Goal: Task Accomplishment & Management: Use online tool/utility

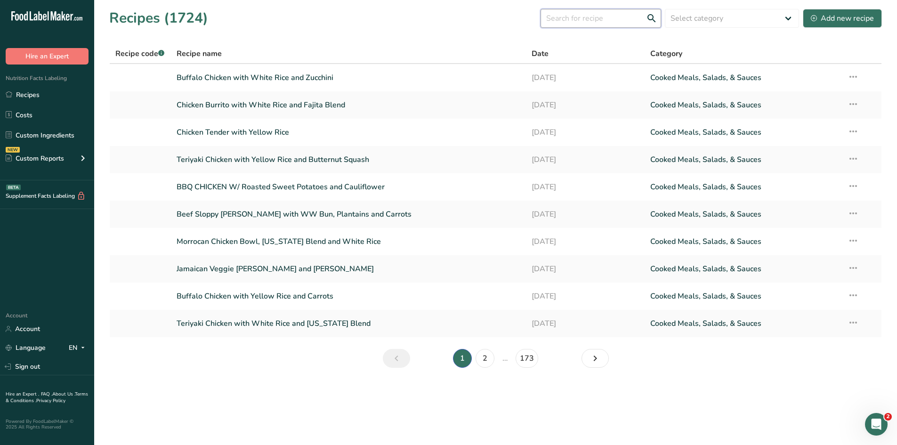
click at [583, 22] on input "text" at bounding box center [601, 18] width 121 height 19
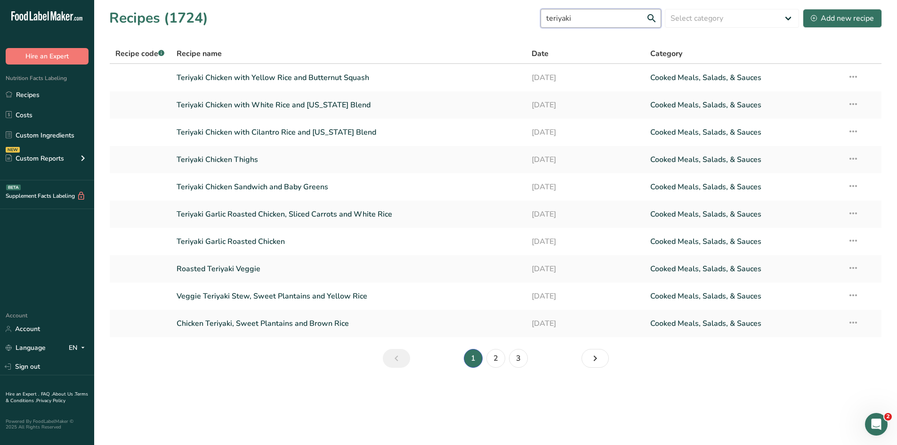
type input "teriyaki"
click at [339, 76] on link "Teriyaki Chicken with Yellow Rice and Butternut Squash" at bounding box center [349, 78] width 344 height 20
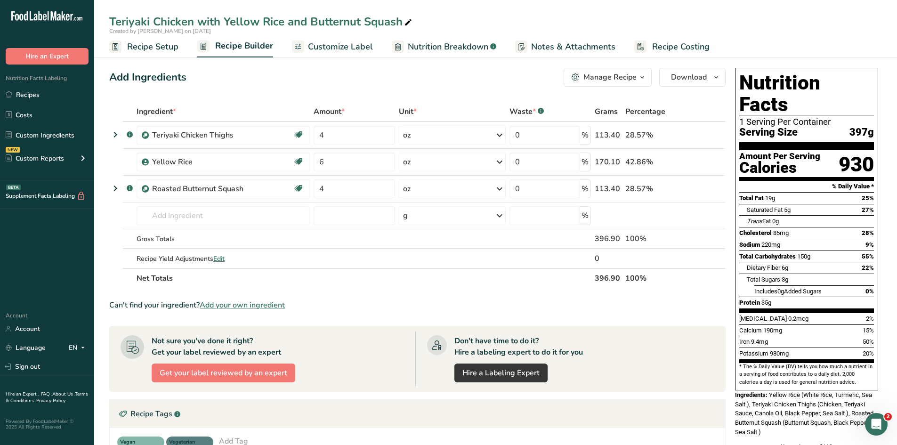
click at [256, 19] on div "Teriyaki Chicken with Yellow Rice and Butternut Squash" at bounding box center [261, 21] width 305 height 17
click at [256, 19] on input "Teriyaki Chicken with Yellow Rice and Butternut Squash" at bounding box center [495, 21] width 773 height 17
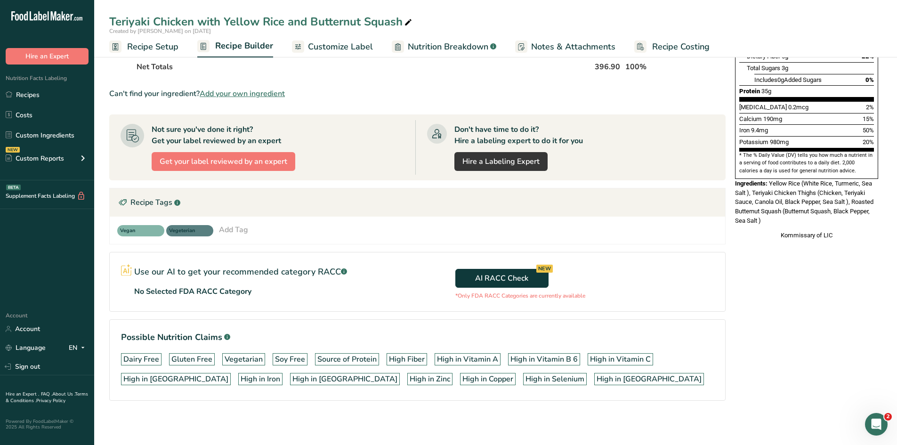
scroll to position [212, 0]
drag, startPoint x: 640, startPoint y: 136, endPoint x: 634, endPoint y: 310, distance: 174.3
click at [634, 310] on section "Ingredient * Amount * Unit * Waste * .a-a{fill:#347362;}.b-a{fill:#fff;} Grams …" at bounding box center [417, 153] width 616 height 526
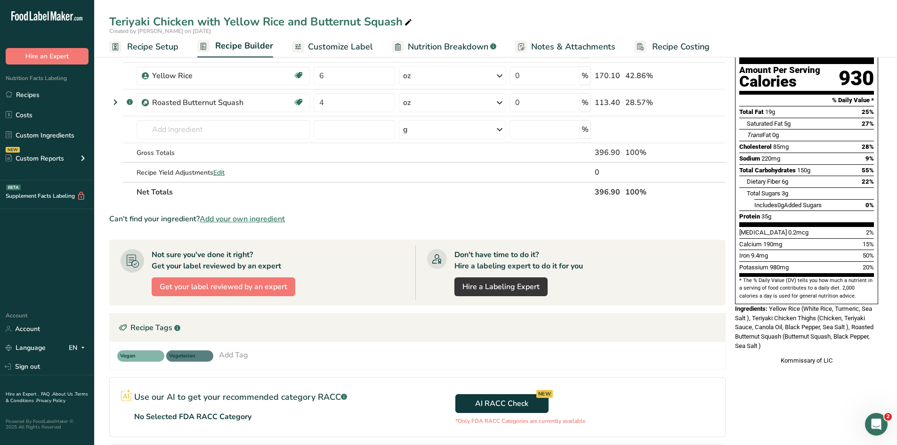
scroll to position [83, 0]
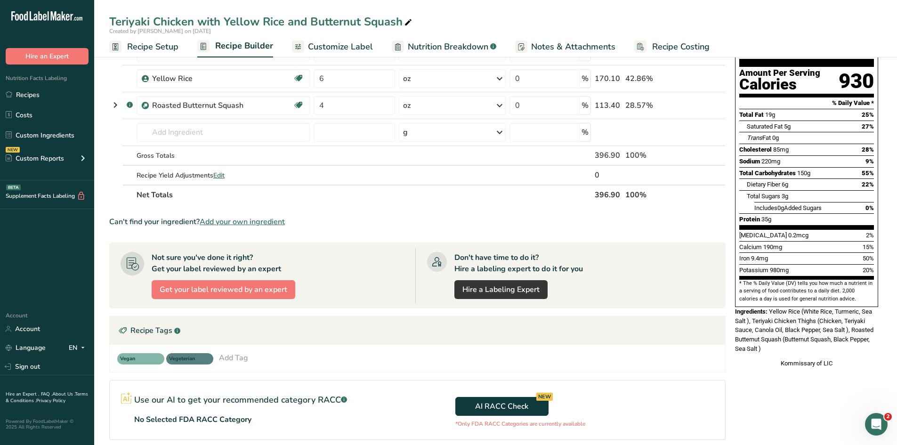
drag, startPoint x: 786, startPoint y: 393, endPoint x: 841, endPoint y: 414, distance: 58.9
click at [841, 414] on div "Nutrition Facts 1 Serving Per Container Serving Size 397g Amount Per Serving Ca…" at bounding box center [806, 270] width 151 height 578
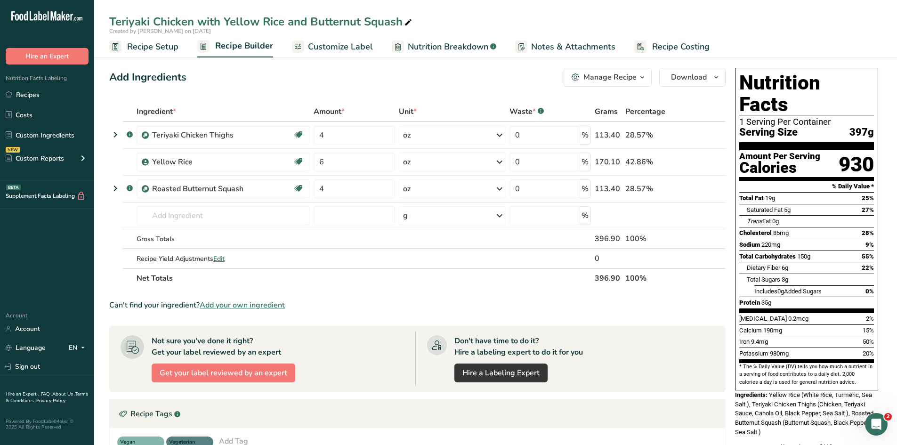
click at [846, 239] on div "Sodium 220mg 9%" at bounding box center [806, 245] width 135 height 12
drag, startPoint x: 792, startPoint y: 253, endPoint x: 799, endPoint y: 219, distance: 35.1
click at [799, 219] on section "Total Fat 19g 25% Saturated Fat 5g 27% Trans Fat 0g [MEDICAL_DATA] 85mg 28% Sod…" at bounding box center [806, 252] width 135 height 121
click at [799, 239] on div "Sodium 220mg 9%" at bounding box center [806, 245] width 135 height 12
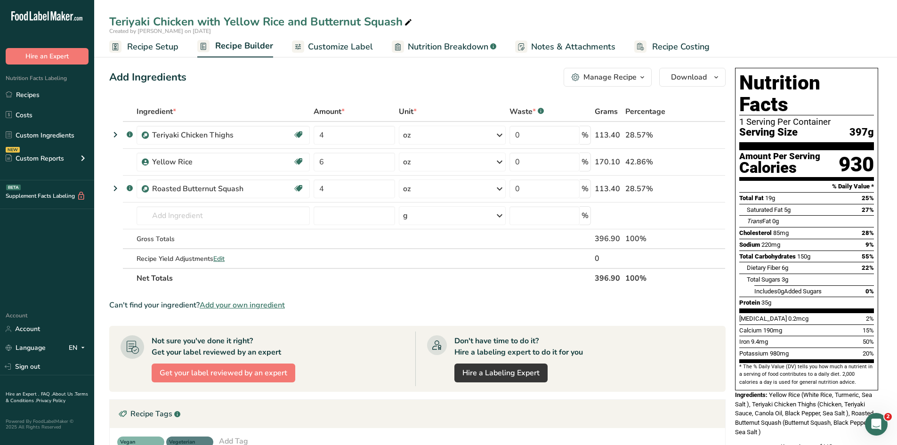
click at [799, 239] on div "Sodium 220mg 9%" at bounding box center [806, 245] width 135 height 12
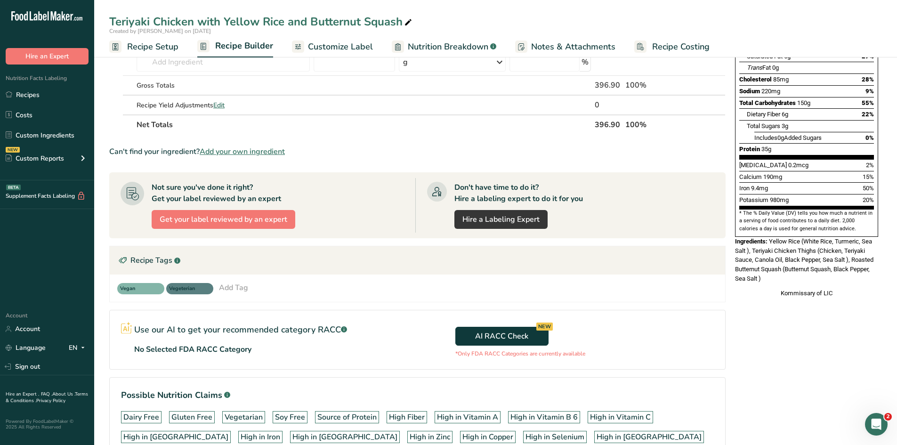
scroll to position [212, 0]
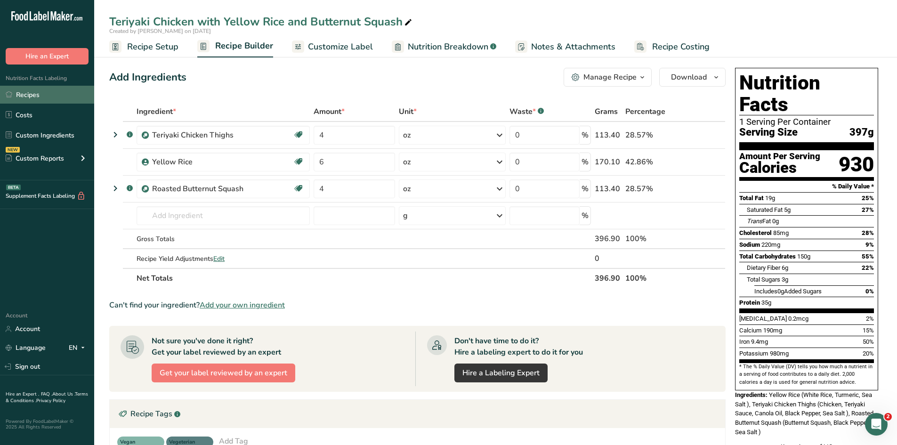
click at [37, 97] on link "Recipes" at bounding box center [47, 95] width 94 height 18
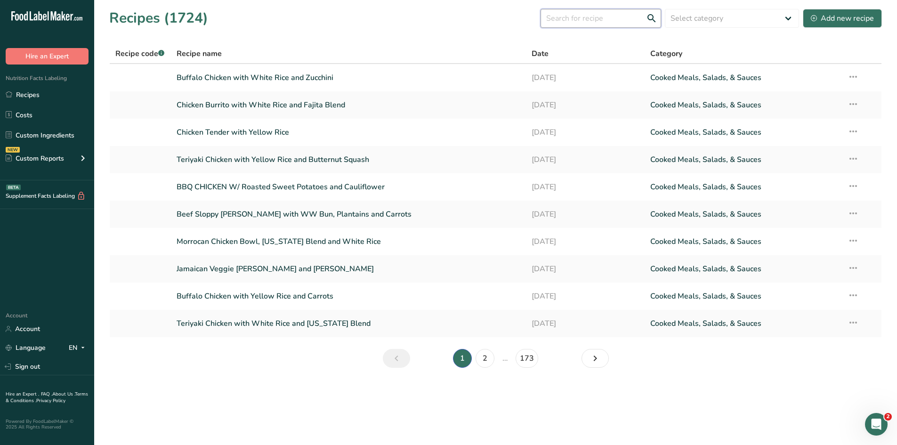
click at [597, 18] on input "text" at bounding box center [601, 18] width 121 height 19
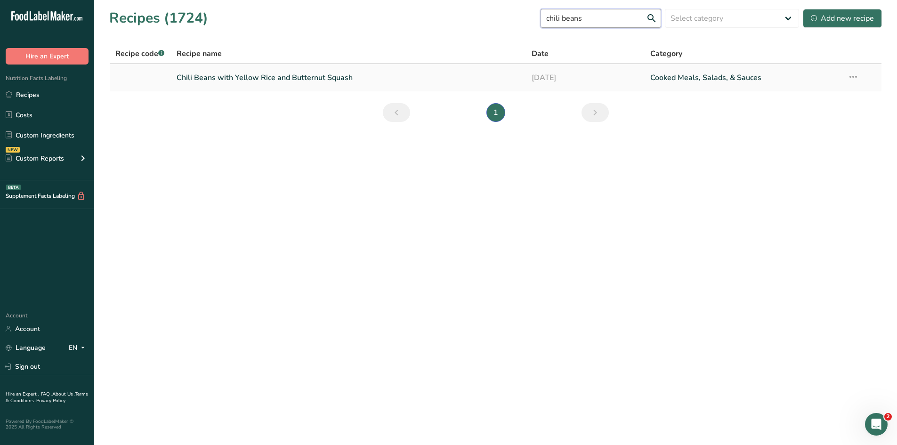
type input "chili beans"
click at [391, 75] on link "Chili Beans with Yellow Rice and Butternut Squash" at bounding box center [349, 78] width 344 height 20
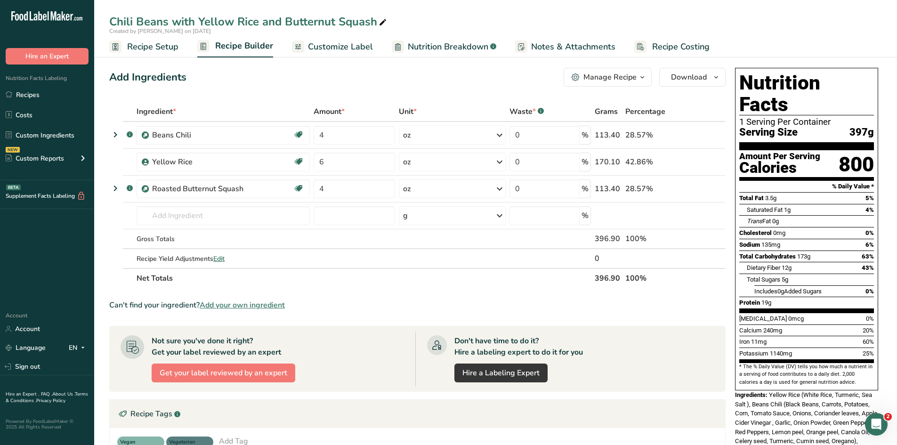
click at [396, 95] on div "Add Ingredients Manage Recipe Delete Recipe Duplicate Recipe Scale Recipe Save …" at bounding box center [420, 363] width 622 height 598
click at [136, 19] on div "Chili Beans with Yellow Rice and Butternut Squash" at bounding box center [248, 21] width 279 height 17
click at [136, 19] on input "Chili Beans with Yellow Rice and Butternut Squash" at bounding box center [495, 21] width 773 height 17
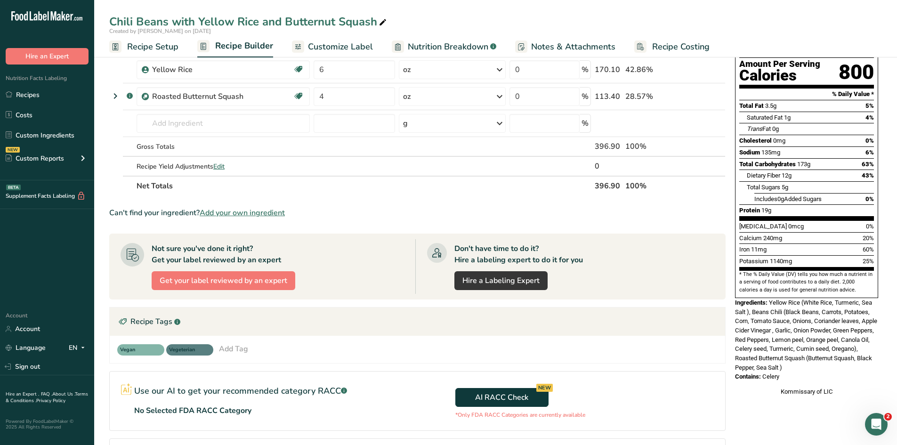
scroll to position [93, 0]
click at [772, 373] on span "Celery" at bounding box center [770, 376] width 17 height 7
copy span "Celery"
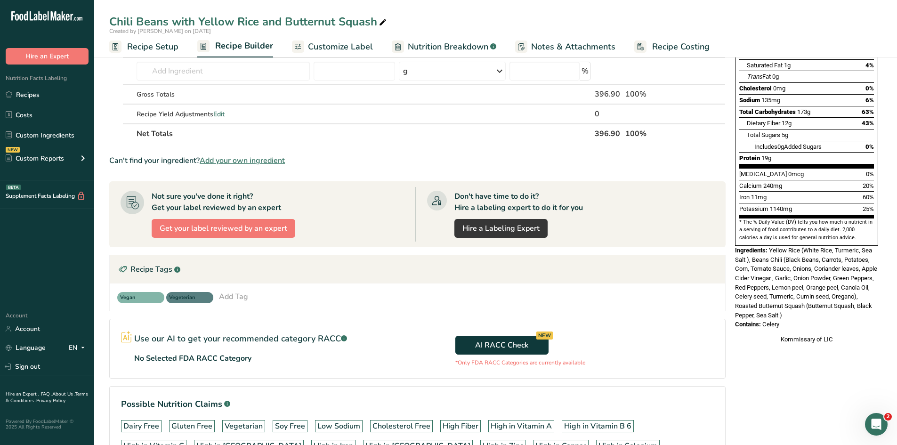
scroll to position [150, 0]
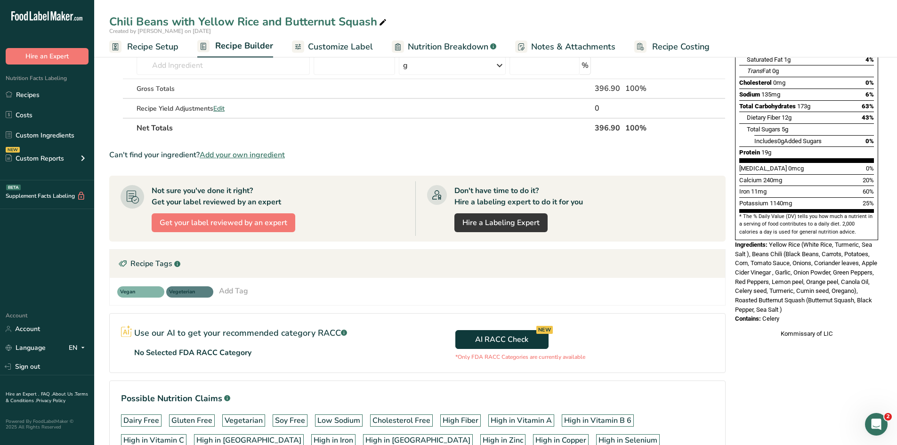
click at [779, 349] on div "Nutrition Facts 1 Serving Per Container Serving Size 397g Amount Per Serving Ca…" at bounding box center [806, 213] width 151 height 598
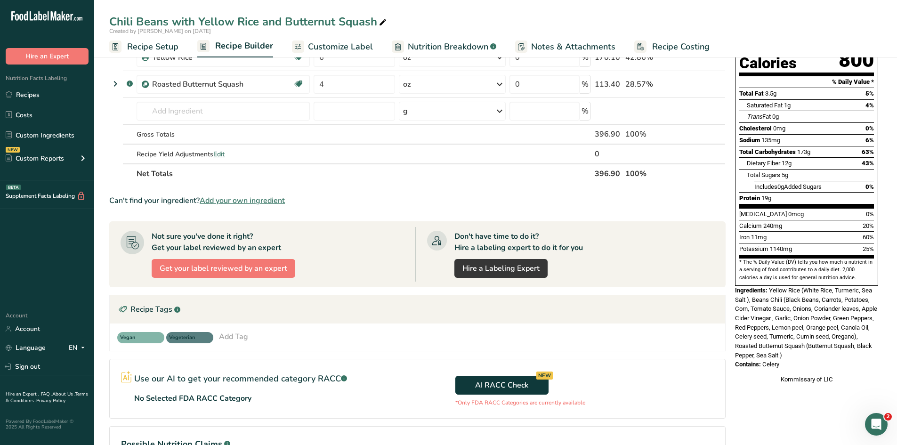
scroll to position [0, 0]
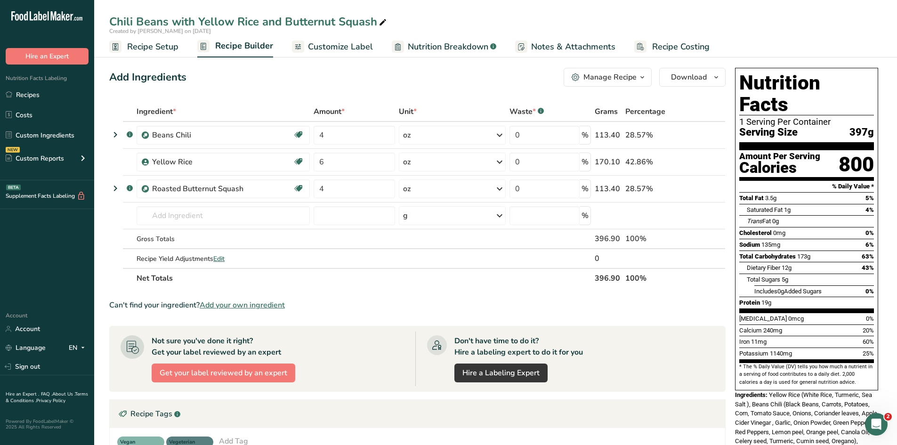
click at [780, 241] on span "135mg" at bounding box center [771, 244] width 19 height 7
click at [29, 94] on link "Recipes" at bounding box center [47, 95] width 94 height 18
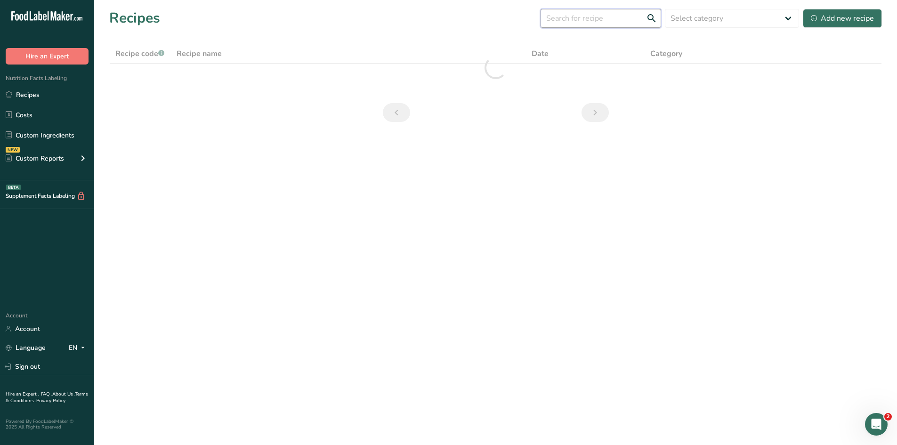
click at [623, 17] on input "text" at bounding box center [601, 18] width 121 height 19
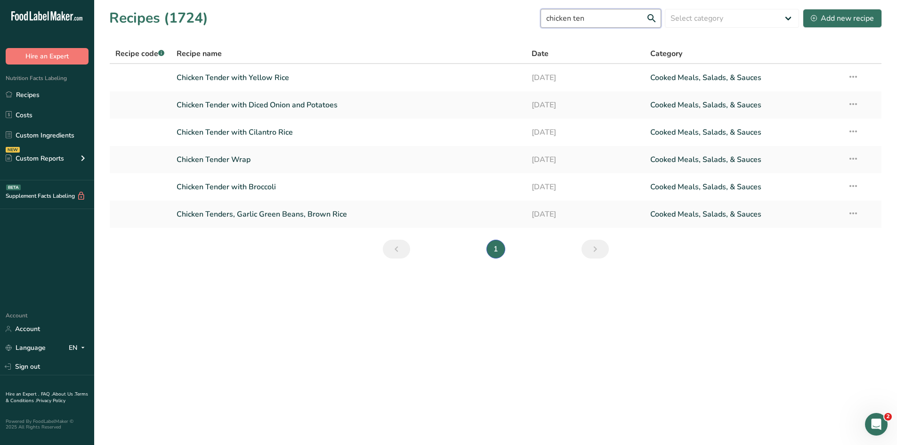
type input "chicken ten"
click at [301, 81] on link "Chicken Tender with Yellow Rice" at bounding box center [349, 78] width 344 height 20
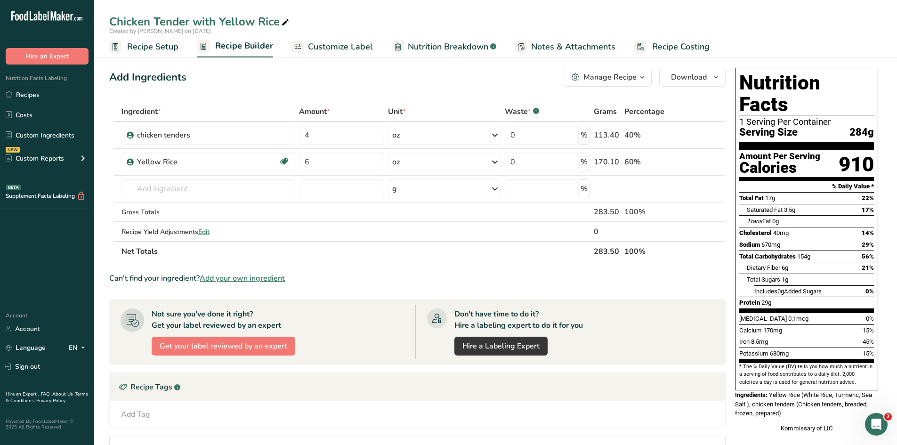
click at [214, 22] on div "Chicken Tender with Yellow Rice" at bounding box center [200, 21] width 182 height 17
click at [214, 22] on input "Chicken Tender with Yellow Rice" at bounding box center [495, 21] width 773 height 17
click at [883, 282] on section "Add Ingredients Manage Recipe Delete Recipe Duplicate Recipe Scale Recipe Save …" at bounding box center [495, 339] width 803 height 581
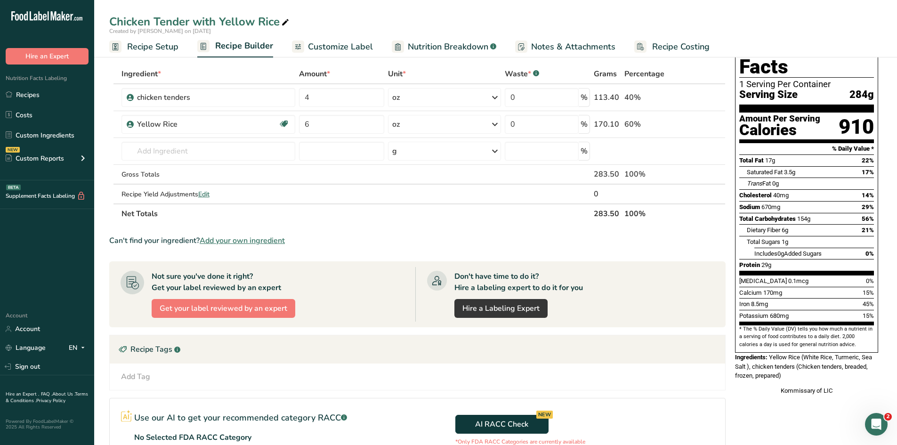
scroll to position [39, 0]
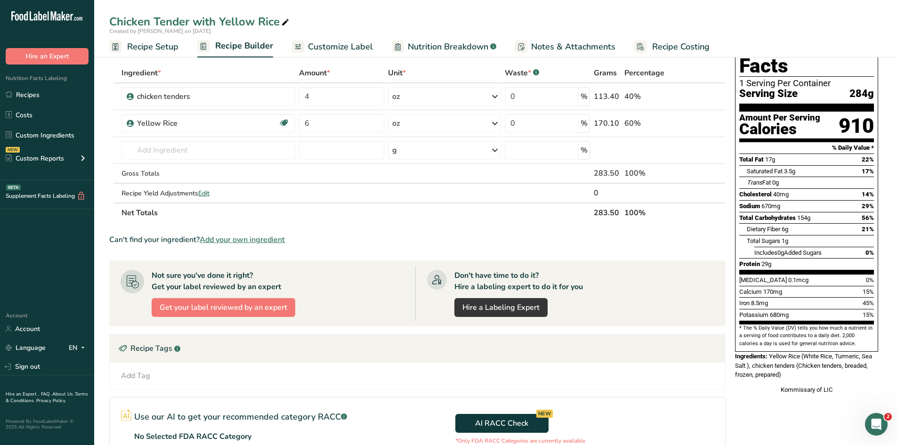
click at [802, 353] on span "Yellow Rice (White Rice, Turmeric, Sea Salt ), chicken tenders (Chicken tenders…" at bounding box center [803, 365] width 137 height 25
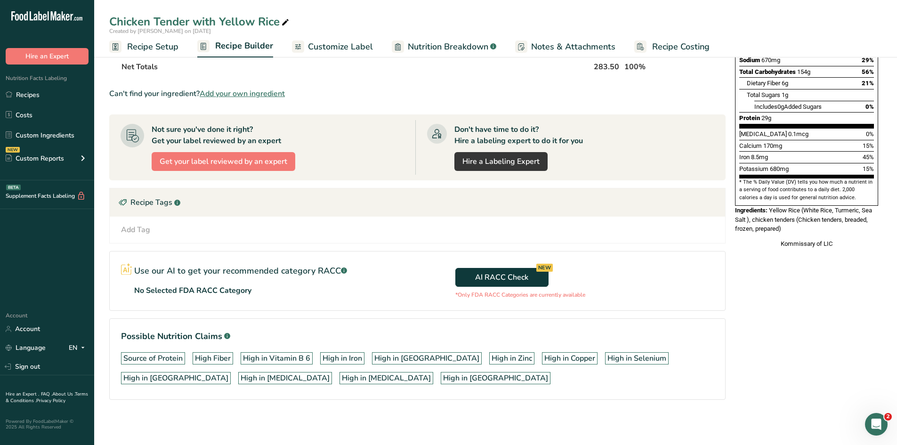
scroll to position [0, 0]
